Goal: Information Seeking & Learning: Compare options

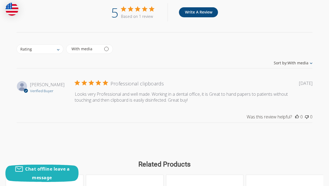
scroll to position [745, 0]
